Goal: Task Accomplishment & Management: Use online tool/utility

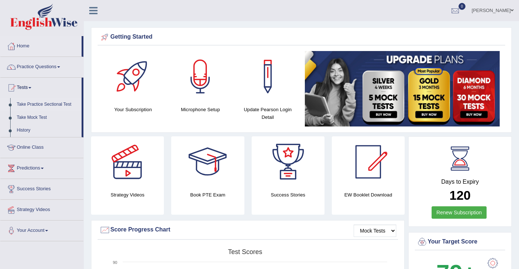
click at [51, 106] on link "Take Practice Sectional Test" at bounding box center [47, 104] width 68 height 13
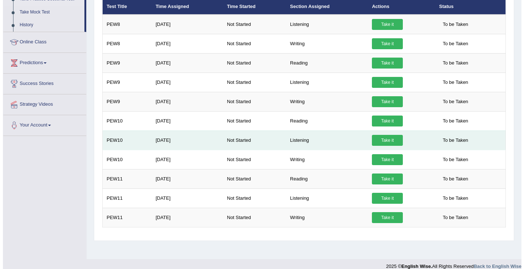
scroll to position [103, 0]
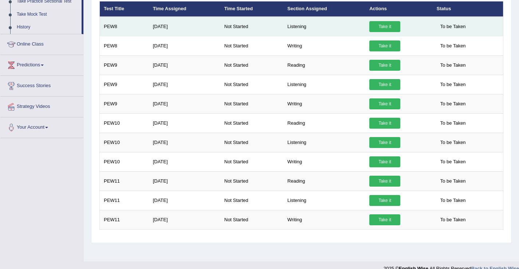
click at [380, 31] on link "Take it" at bounding box center [384, 26] width 31 height 11
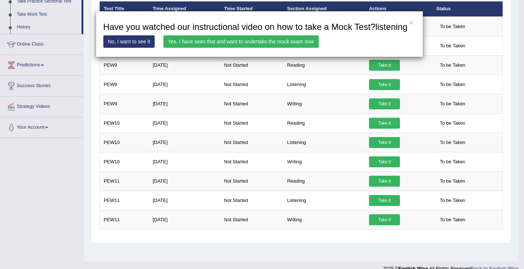
click at [277, 48] on link "Yes, I have seen that and want to undertake the mock exam now" at bounding box center [240, 41] width 155 height 12
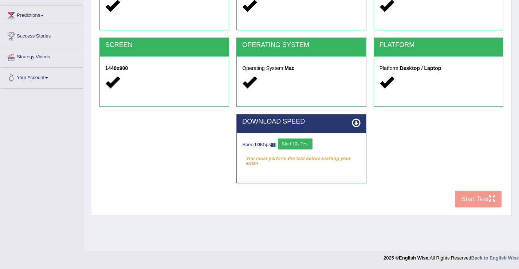
click at [298, 149] on button "Start 10s Test" at bounding box center [295, 143] width 35 height 11
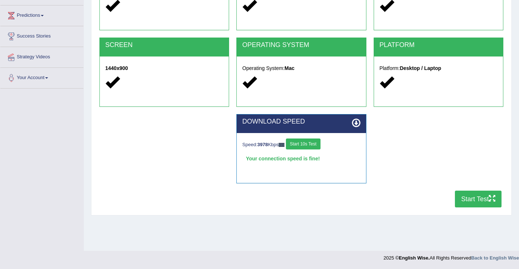
click at [471, 199] on button "Start Test" at bounding box center [478, 198] width 47 height 17
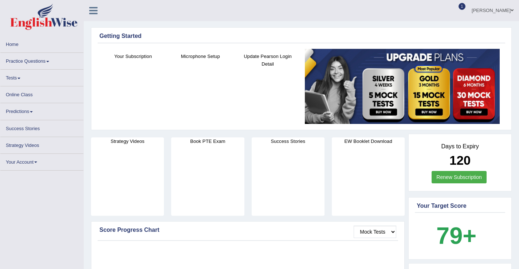
click at [460, 7] on span "1" at bounding box center [461, 6] width 7 height 7
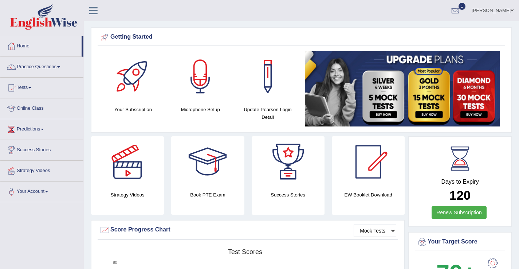
click at [460, 7] on span "1" at bounding box center [461, 6] width 7 height 7
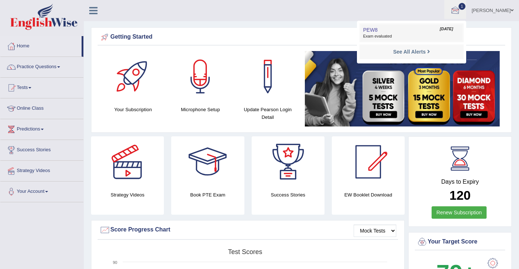
click at [428, 33] on link "PEW8 Sep 2, 2025 Exam evaluated" at bounding box center [411, 32] width 100 height 15
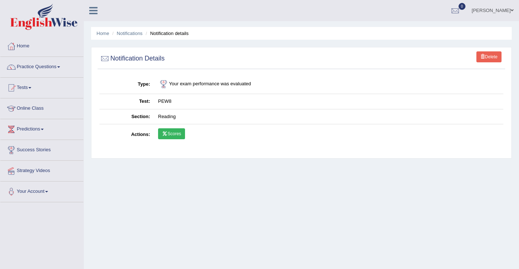
click at [167, 134] on icon at bounding box center [164, 133] width 5 height 4
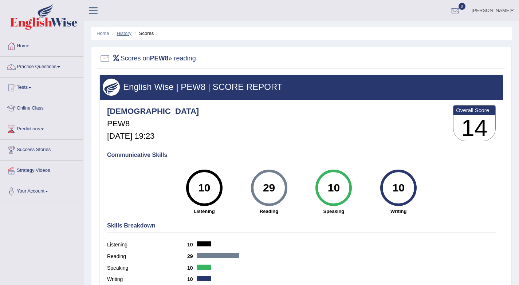
click at [122, 35] on link "History" at bounding box center [124, 33] width 15 height 5
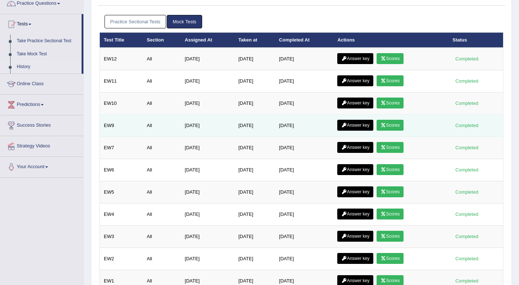
scroll to position [58, 0]
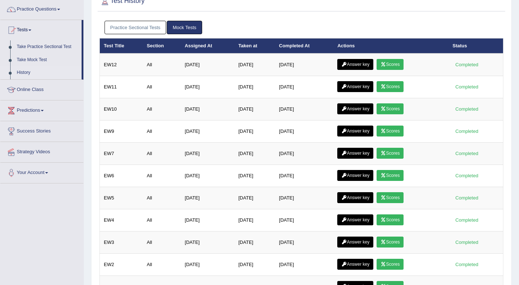
click at [129, 32] on link "Practice Sectional Tests" at bounding box center [135, 27] width 62 height 13
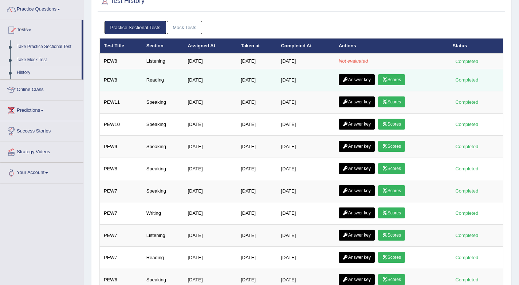
click at [370, 79] on link "Answer key" at bounding box center [357, 79] width 36 height 11
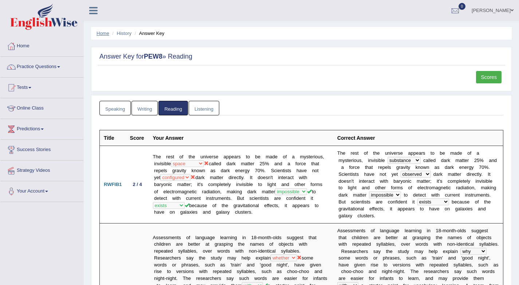
click at [106, 35] on link "Home" at bounding box center [102, 33] width 13 height 5
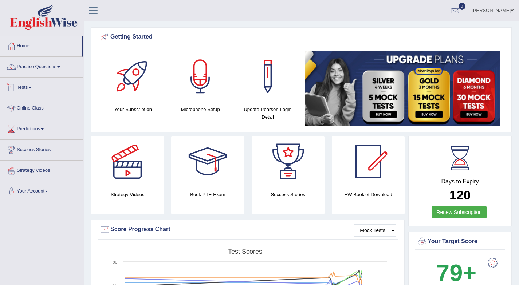
click at [26, 89] on link "Tests" at bounding box center [41, 87] width 83 height 18
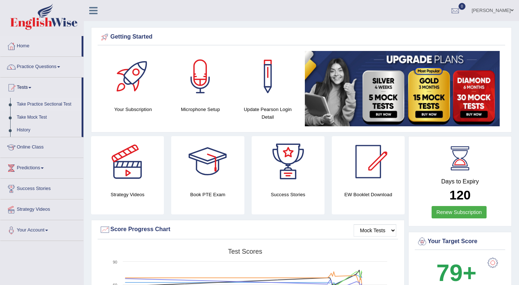
click at [49, 107] on link "Take Practice Sectional Test" at bounding box center [47, 104] width 68 height 13
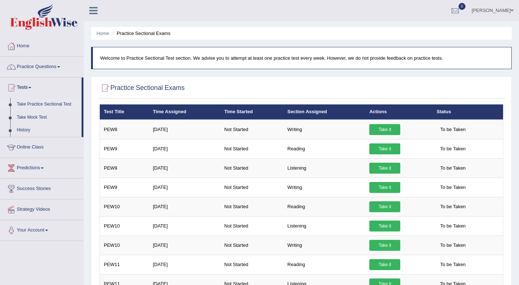
click at [39, 103] on link "Take Practice Sectional Test" at bounding box center [47, 104] width 68 height 13
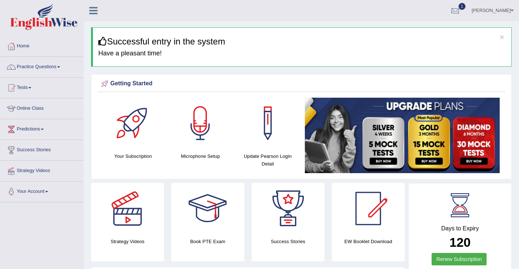
click at [460, 7] on span "1" at bounding box center [461, 6] width 7 height 7
click at [423, 33] on link "PEW8 Sep 2, 2025 Exam evaluated" at bounding box center [411, 32] width 100 height 15
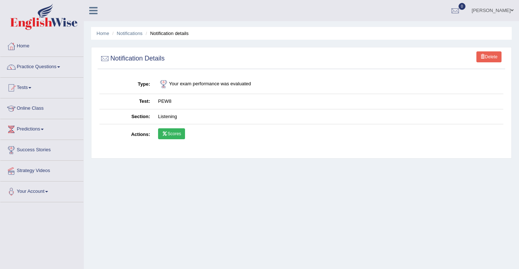
click at [176, 138] on link "Scores" at bounding box center [171, 133] width 27 height 11
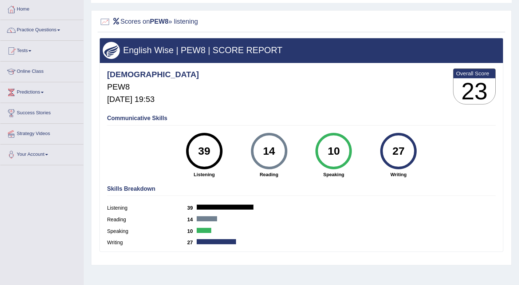
scroll to position [6, 0]
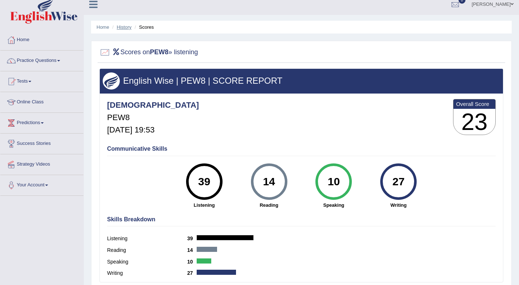
click at [124, 27] on link "History" at bounding box center [124, 26] width 15 height 5
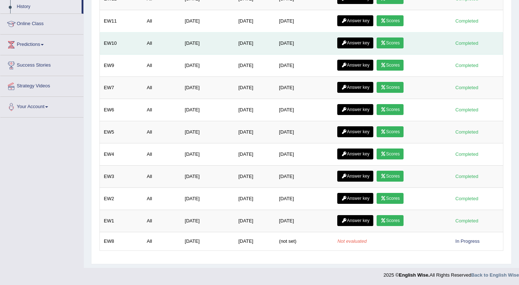
scroll to position [64, 0]
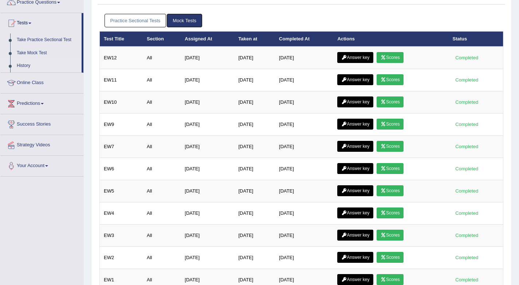
click at [133, 18] on link "Practice Sectional Tests" at bounding box center [135, 20] width 62 height 13
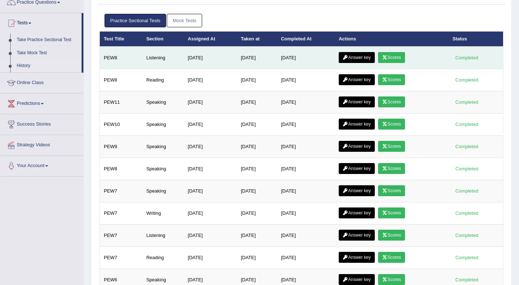
click at [339, 59] on td "Answer key Scores" at bounding box center [392, 58] width 114 height 23
click at [345, 59] on icon at bounding box center [345, 57] width 5 height 4
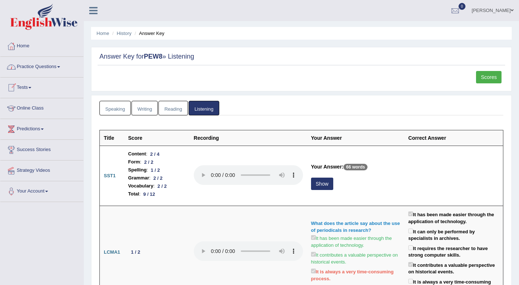
click at [29, 90] on link "Tests" at bounding box center [41, 87] width 83 height 18
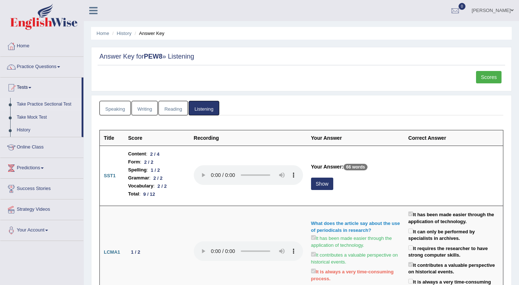
click at [44, 105] on link "Take Practice Sectional Test" at bounding box center [47, 104] width 68 height 13
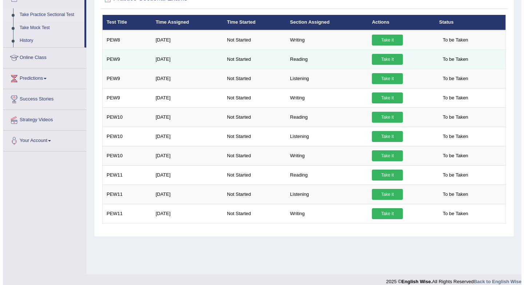
scroll to position [97, 0]
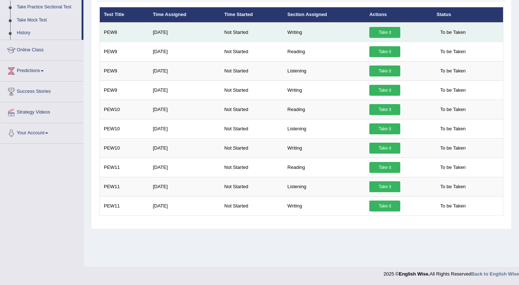
click at [380, 35] on link "Take it" at bounding box center [384, 32] width 31 height 11
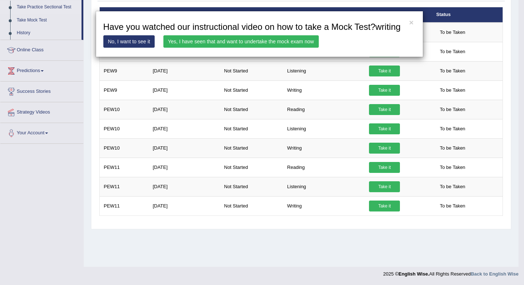
click at [297, 48] on link "Yes, I have seen that and want to undertake the mock exam now" at bounding box center [240, 41] width 155 height 12
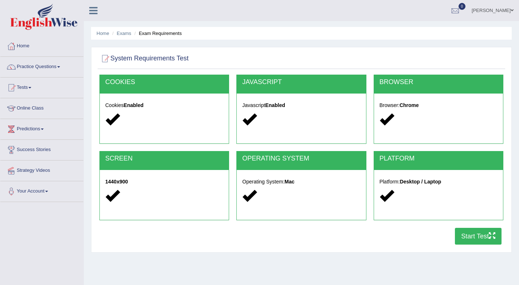
click at [476, 236] on button "Start Test" at bounding box center [478, 236] width 47 height 17
